Goal: Find specific page/section: Find specific page/section

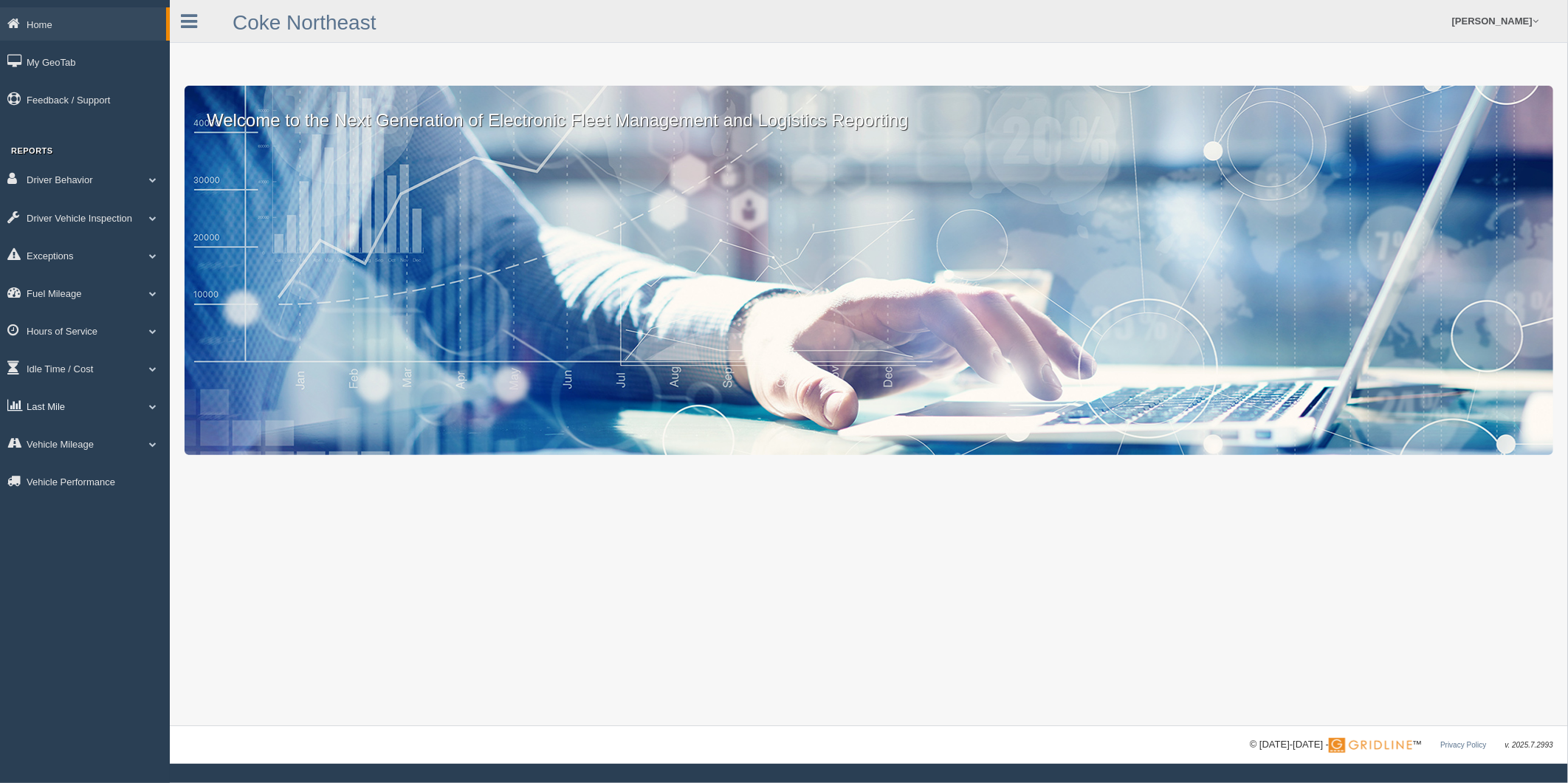
click at [82, 422] on link "Last Mile" at bounding box center [85, 406] width 170 height 33
click at [88, 452] on link "Planned Vs Actual" at bounding box center [96, 439] width 140 height 27
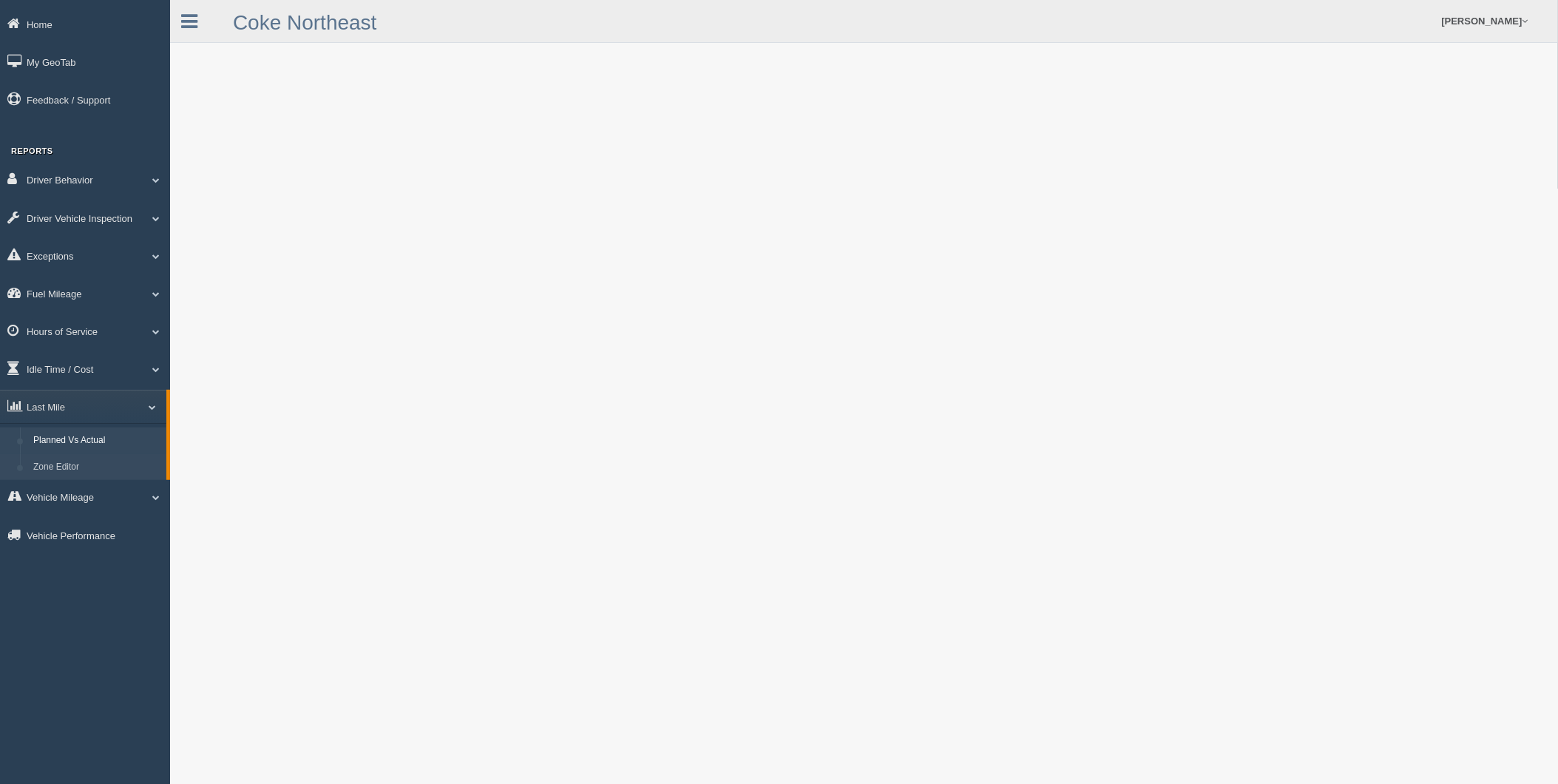
click at [63, 470] on link "Zone Editor" at bounding box center [97, 467] width 140 height 27
